Goal: Contribute content: Add original content to the website for others to see

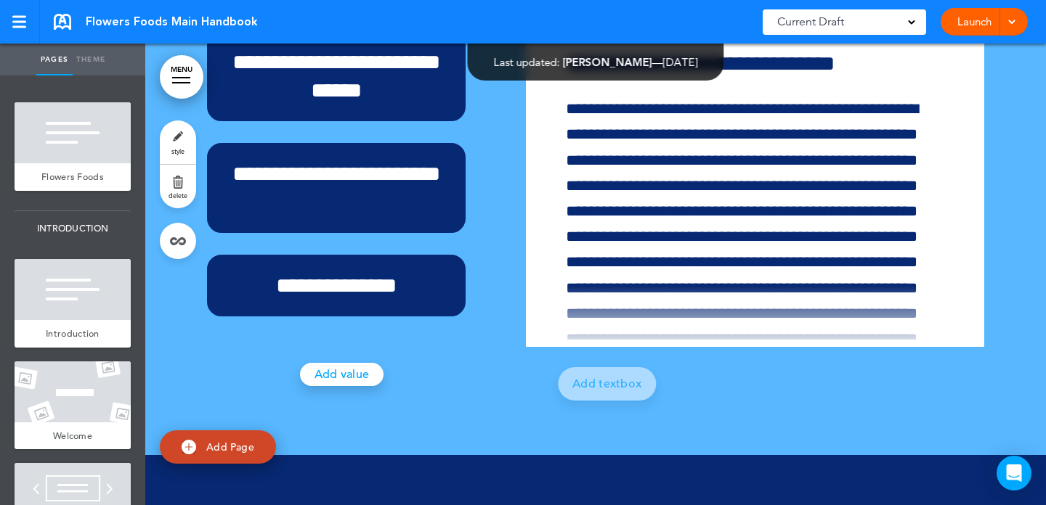
scroll to position [4862, 0]
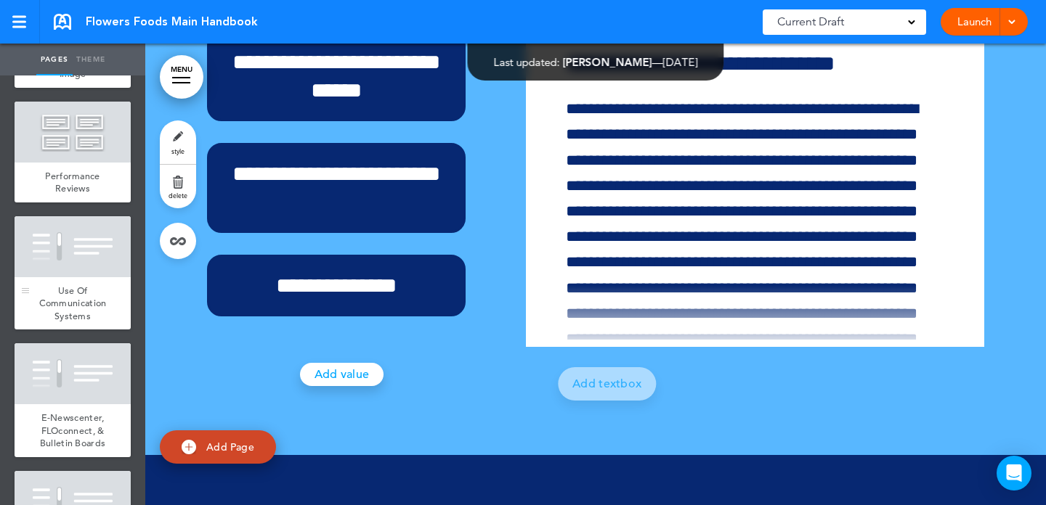
click at [96, 267] on div at bounding box center [73, 246] width 116 height 61
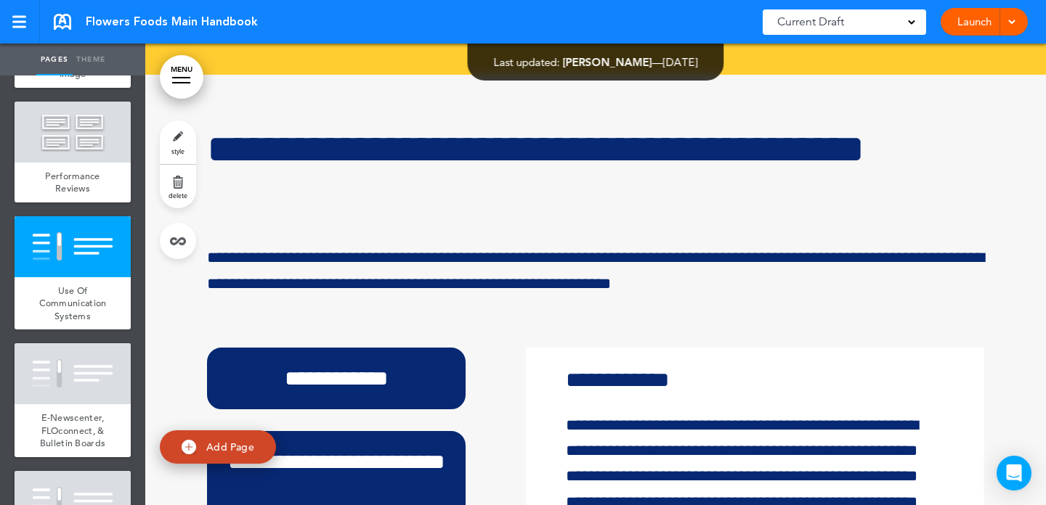
scroll to position [33583, 0]
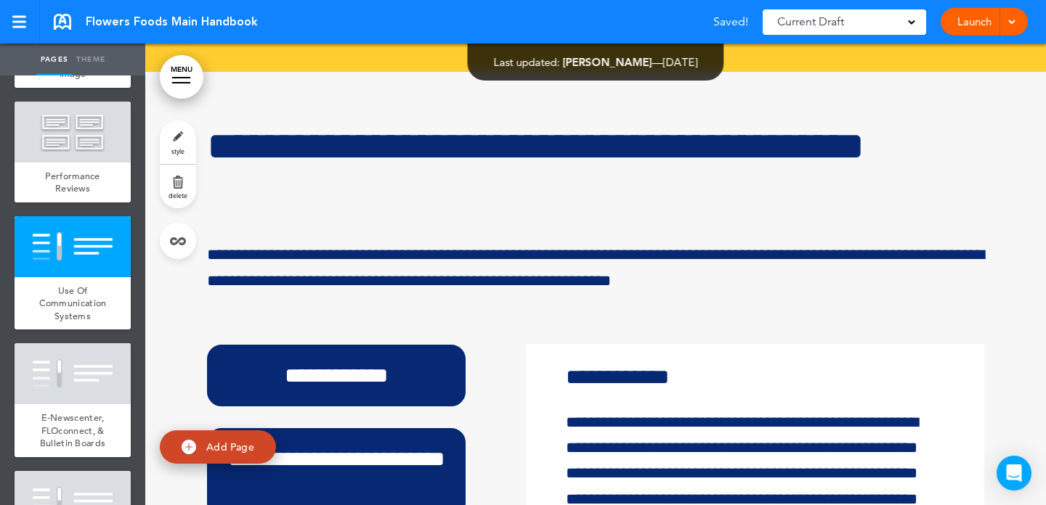
scroll to position [169, 0]
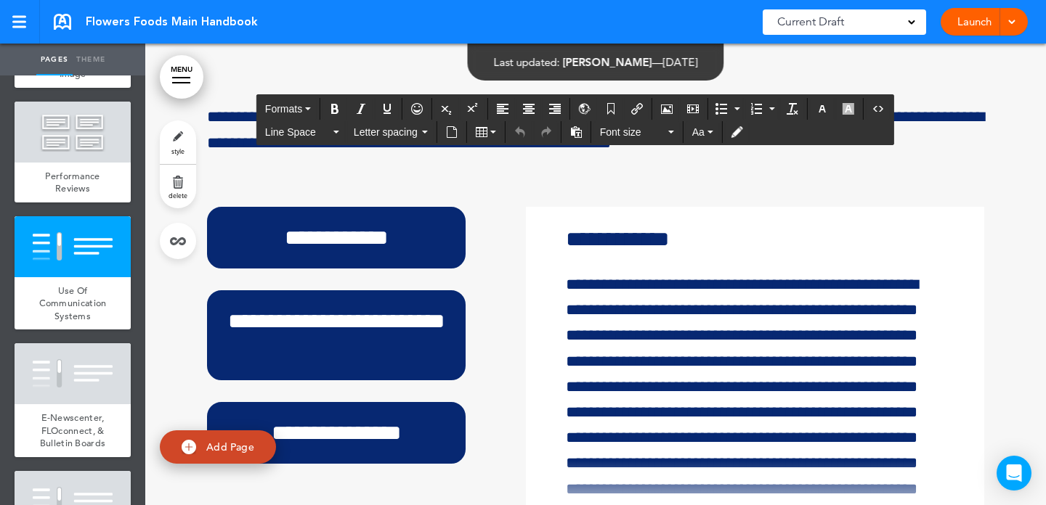
scroll to position [33828, 0]
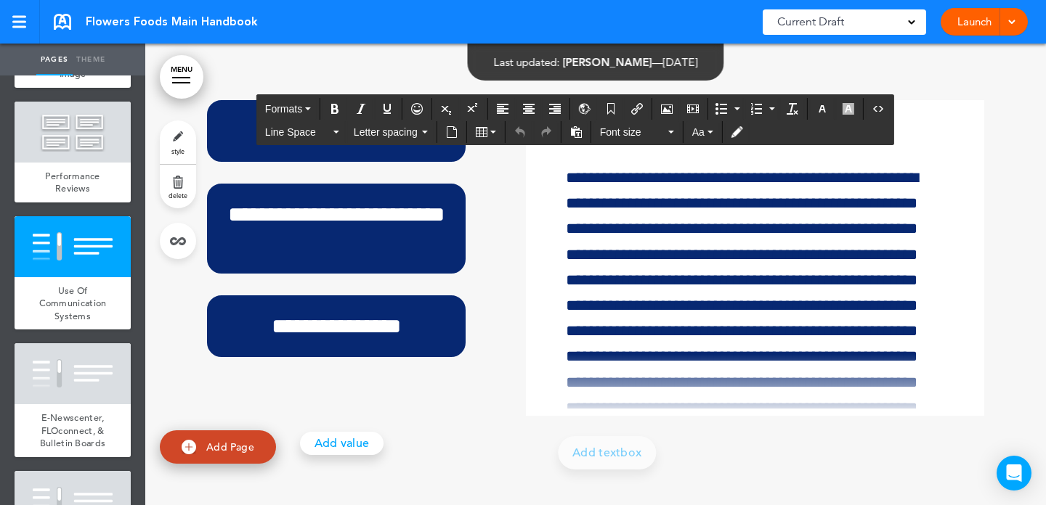
drag, startPoint x: 568, startPoint y: 287, endPoint x: 741, endPoint y: 262, distance: 174.6
paste div
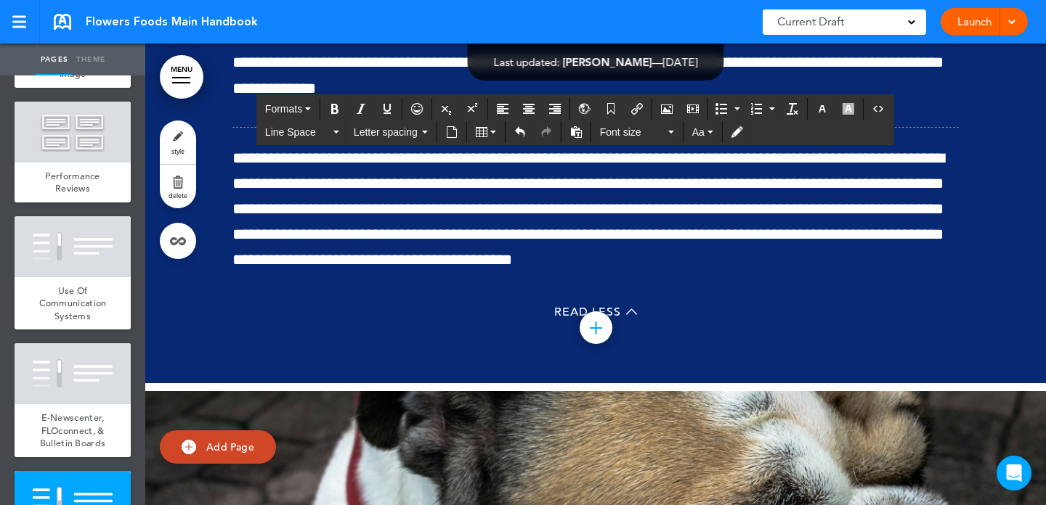
scroll to position [35086, 0]
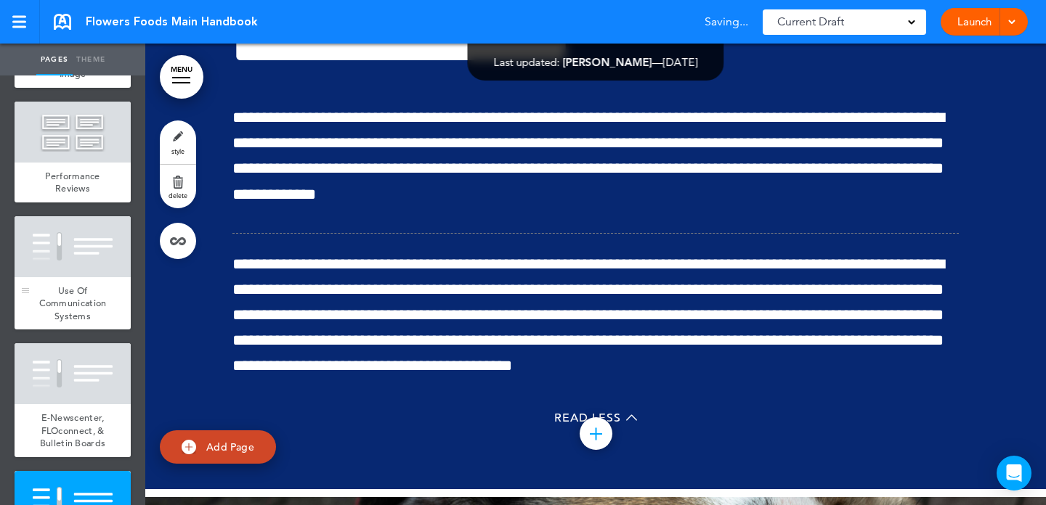
click at [105, 219] on div at bounding box center [73, 246] width 116 height 61
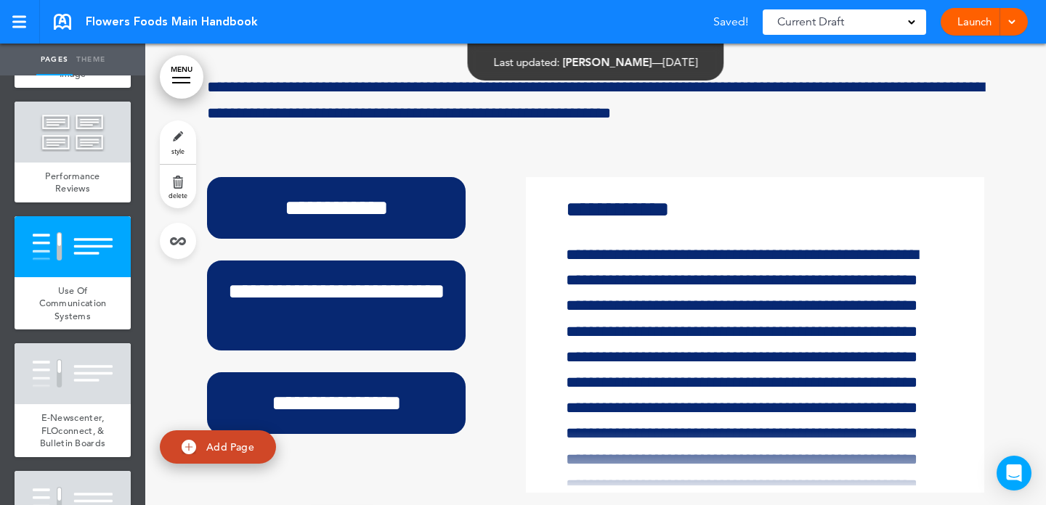
scroll to position [214, 0]
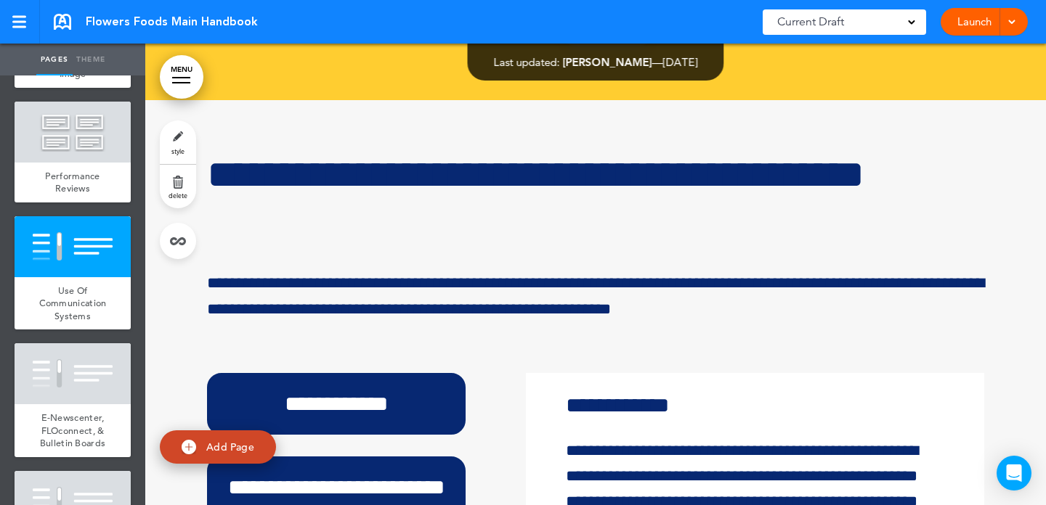
scroll to position [261, 0]
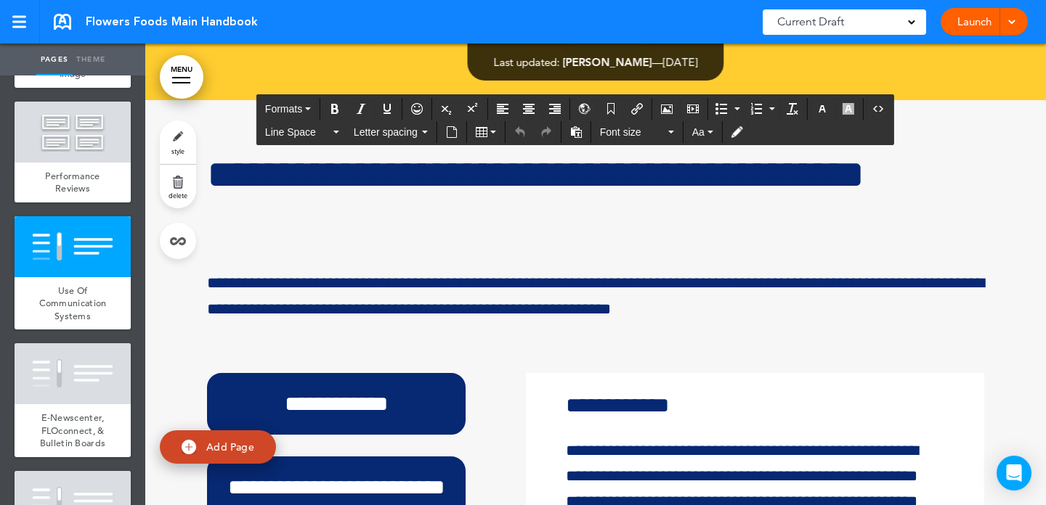
paste div
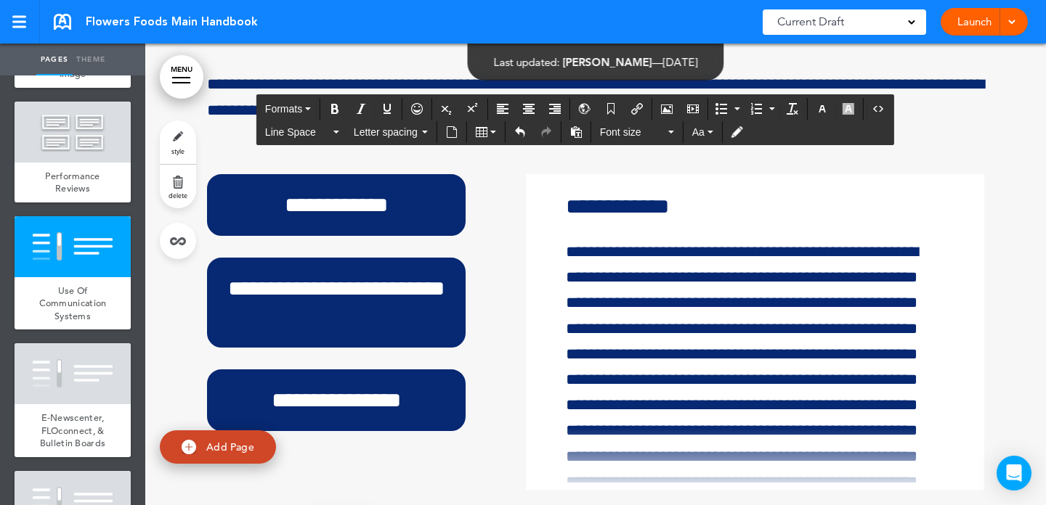
scroll to position [33757, 0]
